Goal: Find specific page/section: Find specific page/section

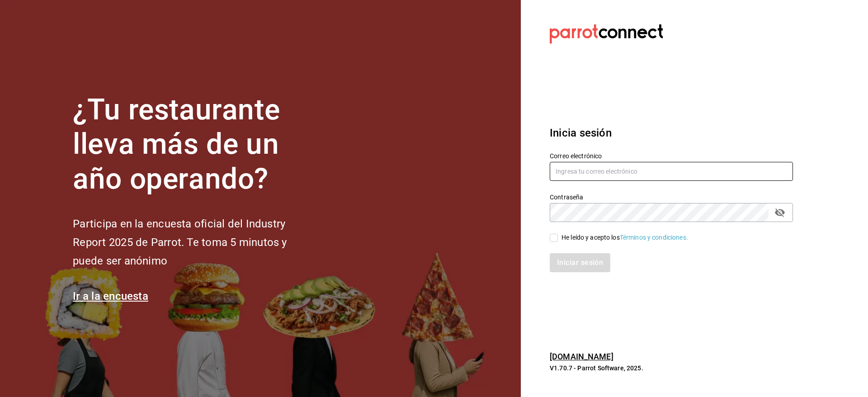
type input "[EMAIL_ADDRESS][DOMAIN_NAME]"
click at [561, 233] on span "He leído y acepto los Términos y condiciones." at bounding box center [623, 237] width 130 height 9
click at [558, 234] on input "He leído y acepto los Términos y condiciones." at bounding box center [553, 238] width 8 height 8
checkbox input "true"
click at [570, 263] on button "Iniciar sesión" at bounding box center [579, 262] width 61 height 19
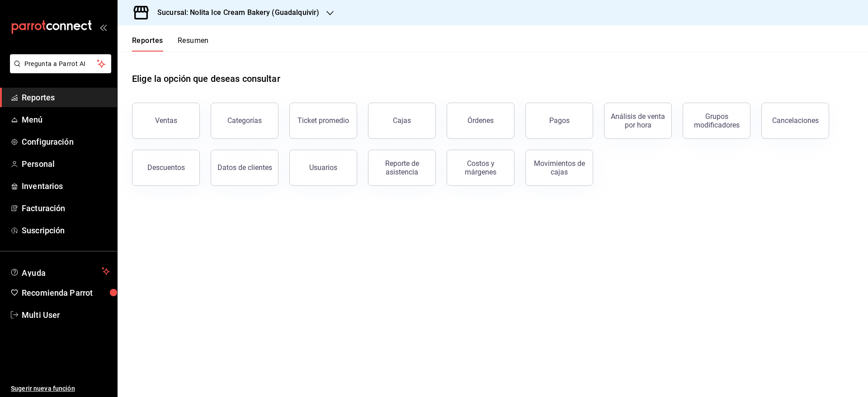
click at [192, 41] on button "Resumen" at bounding box center [193, 43] width 31 height 15
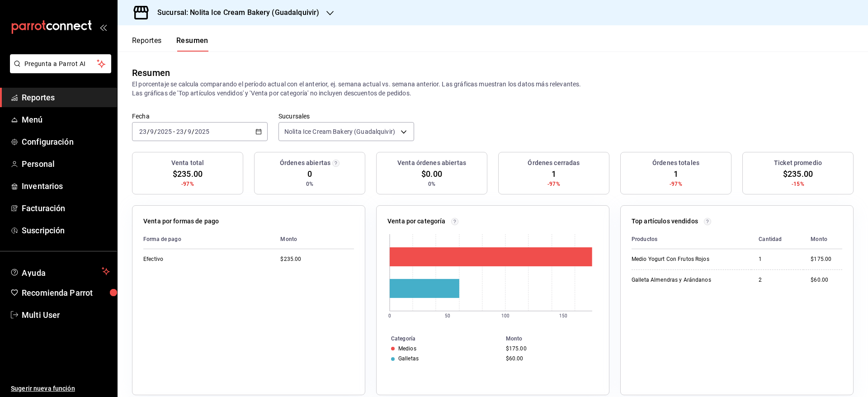
click at [151, 46] on button "Reportes" at bounding box center [147, 43] width 30 height 15
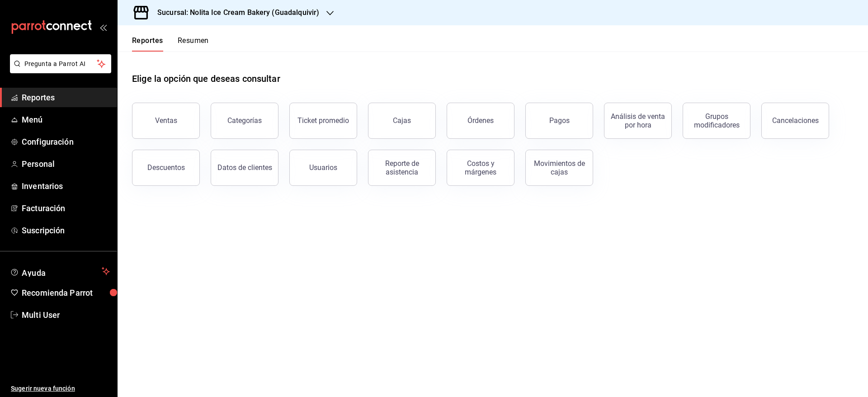
click at [77, 94] on span "Reportes" at bounding box center [66, 97] width 88 height 12
click at [197, 38] on button "Resumen" at bounding box center [193, 43] width 31 height 15
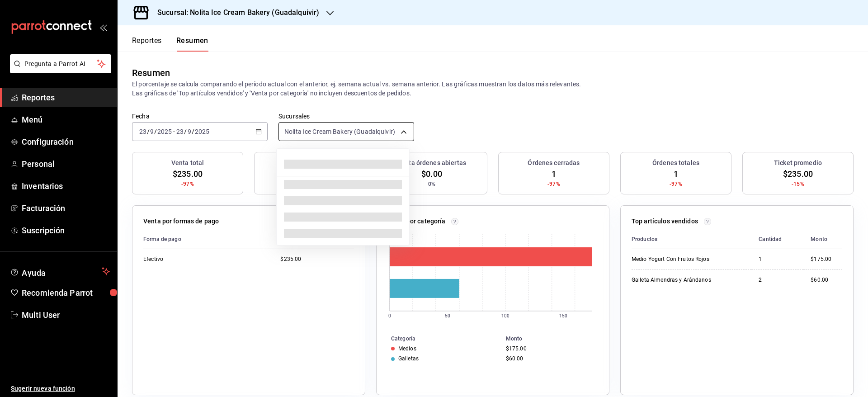
click at [313, 137] on body "Pregunta a Parrot AI Reportes Menú Configuración Personal Inventarios Facturaci…" at bounding box center [434, 198] width 868 height 397
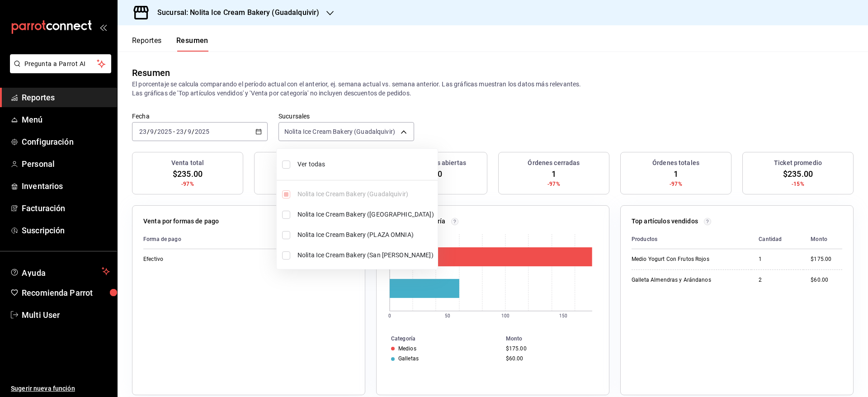
click at [312, 163] on span "Ver todas" at bounding box center [365, 164] width 136 height 9
type input "[object Object],[object Object],[object Object],[object Object]"
checkbox input "true"
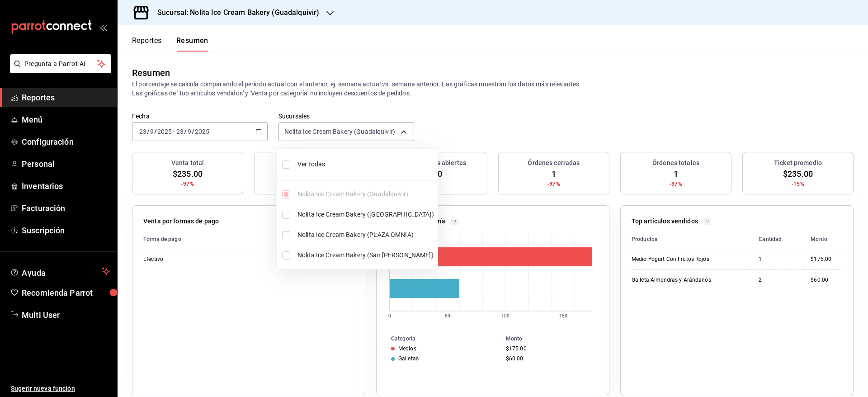
checkbox input "true"
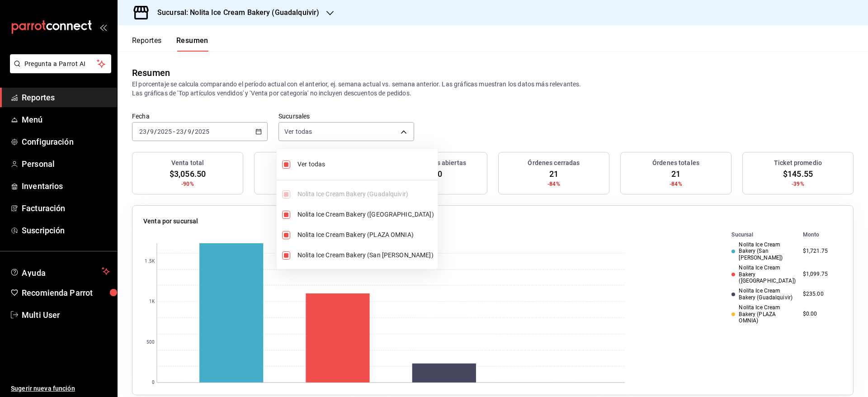
click at [498, 131] on div at bounding box center [434, 198] width 868 height 397
